Goal: Find specific page/section: Find specific page/section

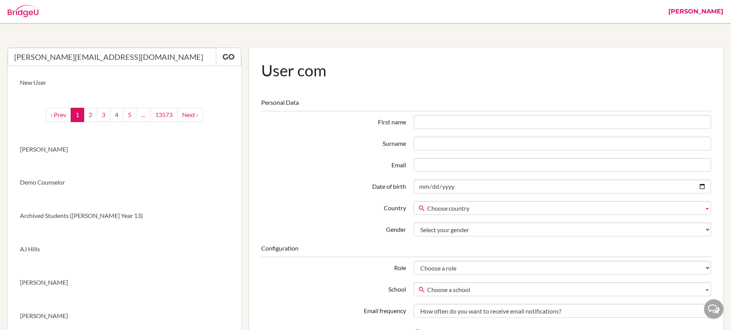
click at [691, 10] on link "[PERSON_NAME]" at bounding box center [695, 11] width 63 height 23
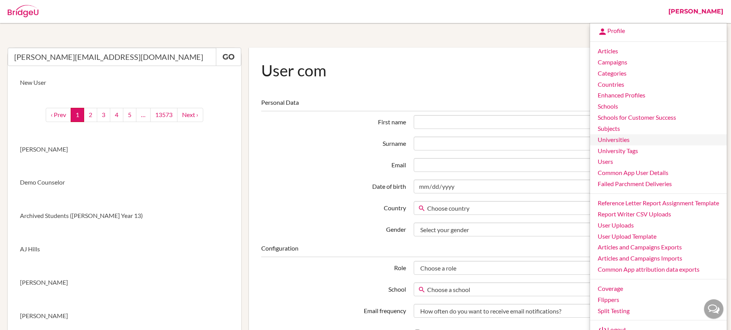
click at [625, 141] on link "Universities" at bounding box center [658, 139] width 137 height 11
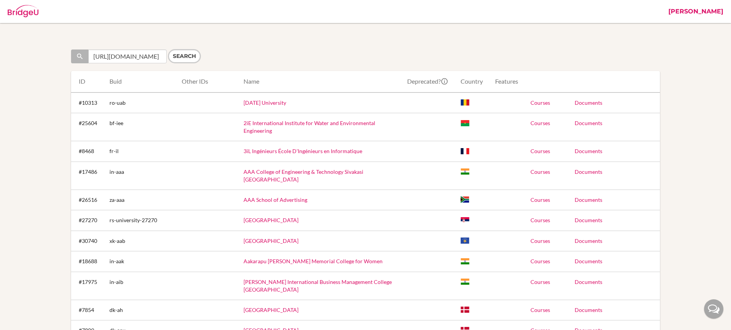
scroll to position [0, 7]
type input "https://adelaideuni.edu.au/"
click at [186, 57] on input "Search" at bounding box center [184, 56] width 33 height 14
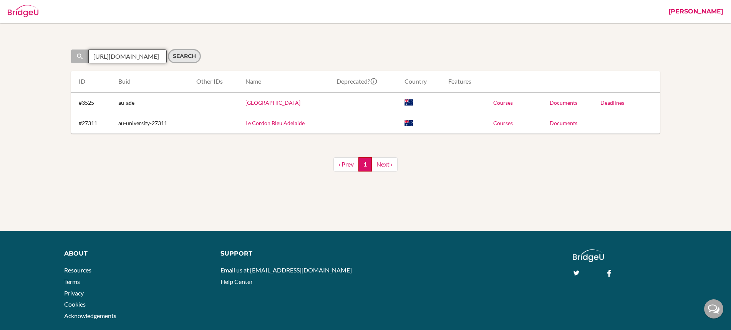
scroll to position [0, 7]
drag, startPoint x: 94, startPoint y: 56, endPoint x: 169, endPoint y: 56, distance: 74.9
click at [169, 56] on form "Search [URL][DOMAIN_NAME] Search" at bounding box center [216, 56] width 290 height 14
type input "[GEOGRAPHIC_DATA]"
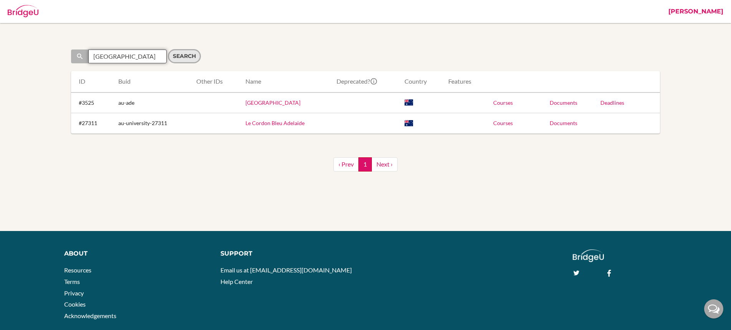
click at [168, 49] on input "Search" at bounding box center [184, 56] width 33 height 14
